Goal: Task Accomplishment & Management: Manage account settings

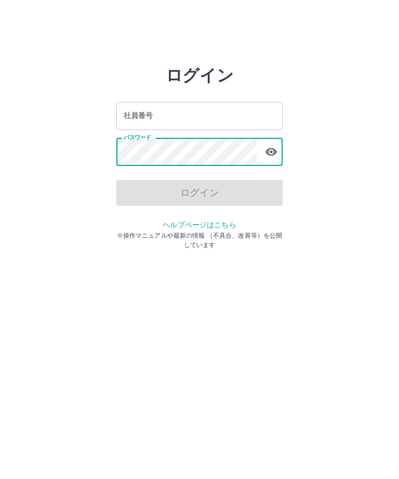
type input "*******"
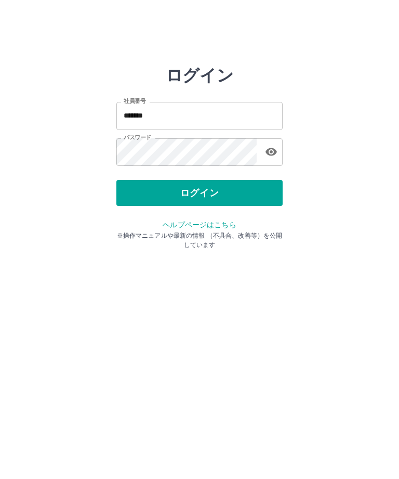
click at [214, 194] on button "ログイン" at bounding box center [199, 193] width 166 height 26
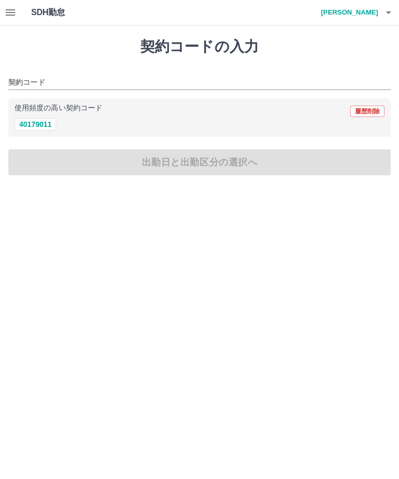
click at [11, 12] on icon "button" at bounding box center [10, 12] width 9 height 6
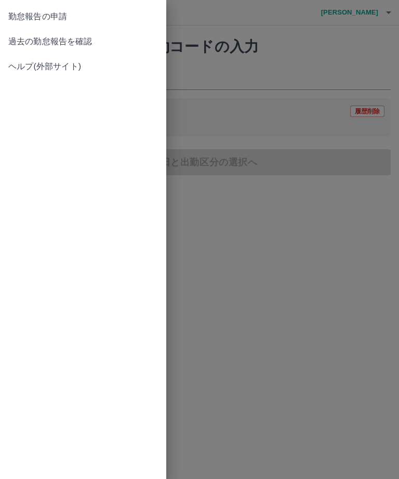
click at [48, 16] on span "勤怠報告の申請" at bounding box center [83, 16] width 150 height 12
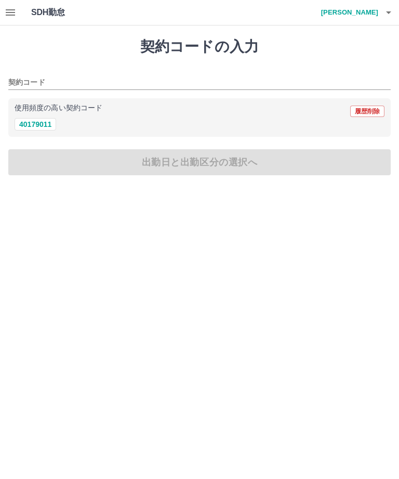
click at [11, 12] on icon "button" at bounding box center [10, 12] width 9 height 6
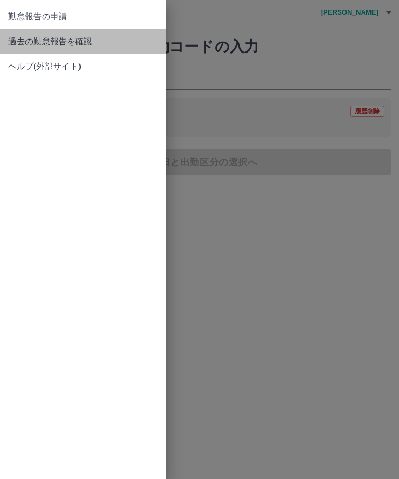
click at [75, 46] on span "過去の勤怠報告を確認" at bounding box center [83, 41] width 150 height 12
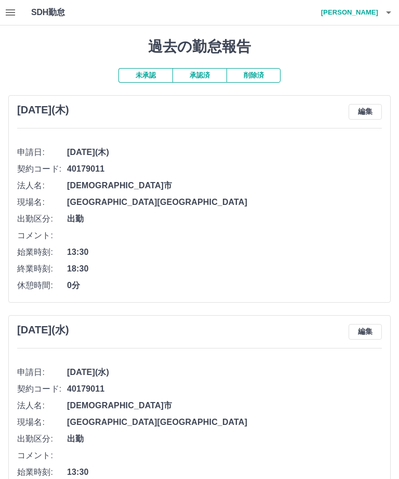
click at [196, 76] on button "承認済" at bounding box center [200, 75] width 54 height 15
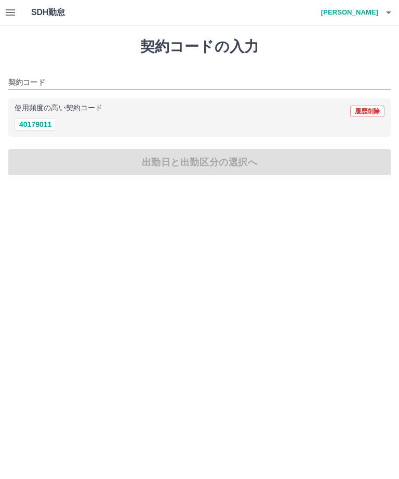
click at [384, 11] on icon "button" at bounding box center [389, 12] width 12 height 12
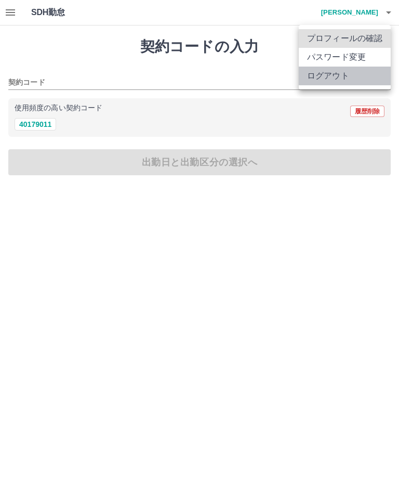
click at [342, 80] on li "ログアウト" at bounding box center [345, 76] width 92 height 19
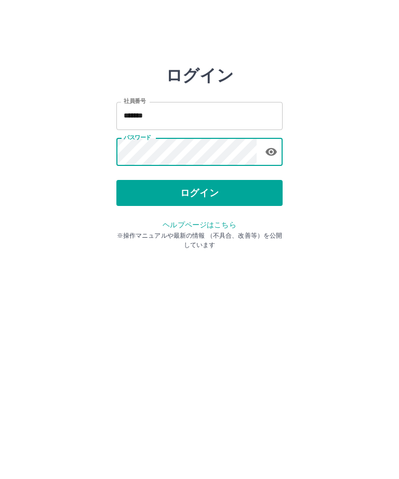
click at [201, 118] on input "*******" at bounding box center [199, 116] width 166 height 28
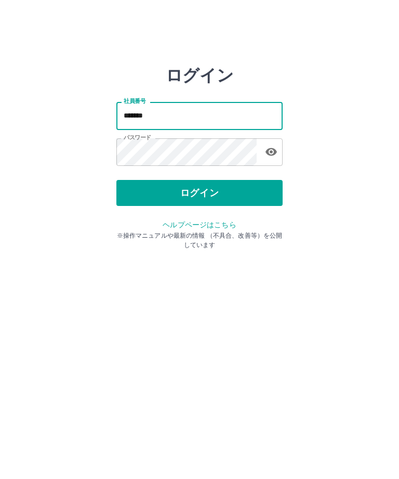
type input "*******"
click at [234, 198] on button "ログイン" at bounding box center [199, 193] width 166 height 26
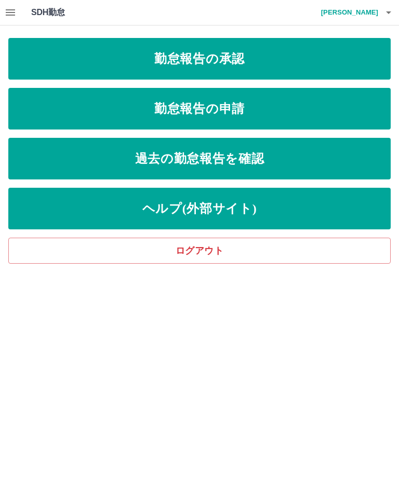
click at [129, 64] on link "勤怠報告の承認" at bounding box center [199, 59] width 383 height 42
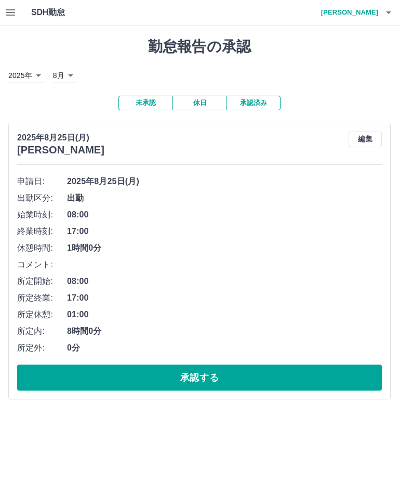
click at [6, 11] on icon "button" at bounding box center [10, 12] width 12 height 12
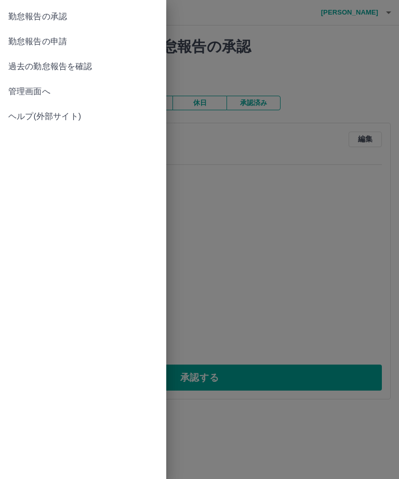
click at [29, 67] on span "過去の勤怠報告を確認" at bounding box center [83, 66] width 150 height 12
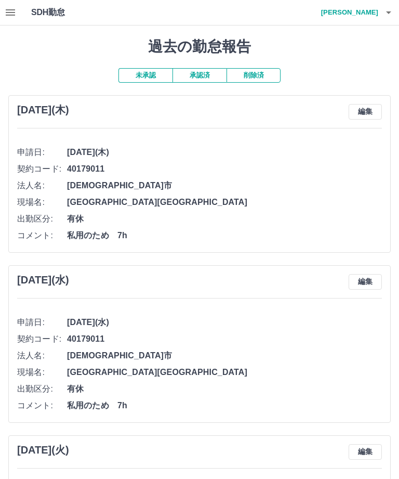
click at [201, 80] on button "承認済" at bounding box center [200, 75] width 54 height 15
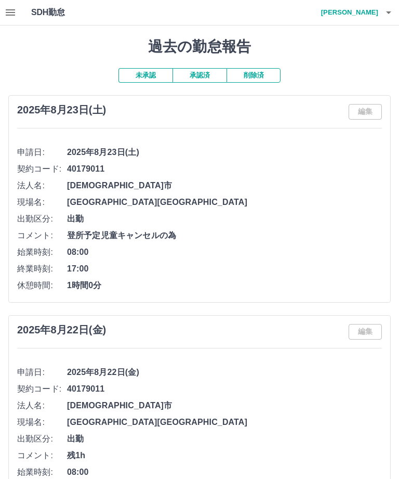
click at [396, 14] on button "button" at bounding box center [388, 12] width 21 height 25
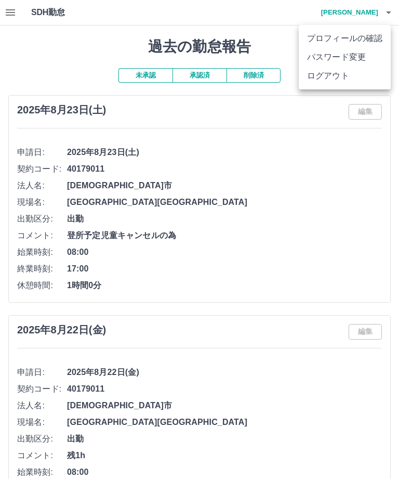
click at [326, 83] on li "ログアウト" at bounding box center [345, 76] width 92 height 19
